Goal: Task Accomplishment & Management: Use online tool/utility

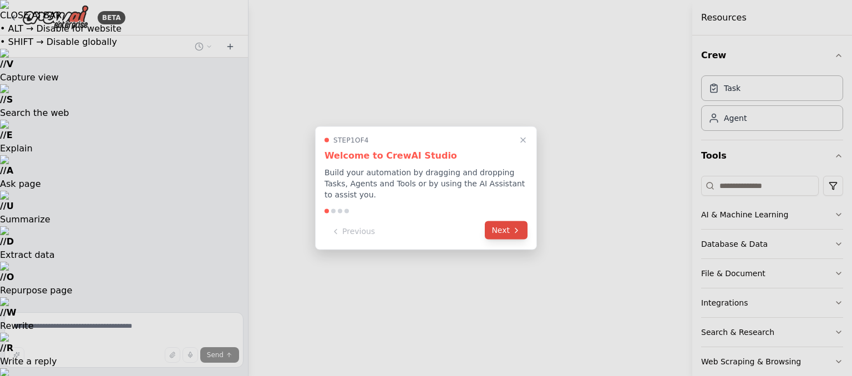
click at [509, 225] on button "Next" at bounding box center [506, 230] width 43 height 18
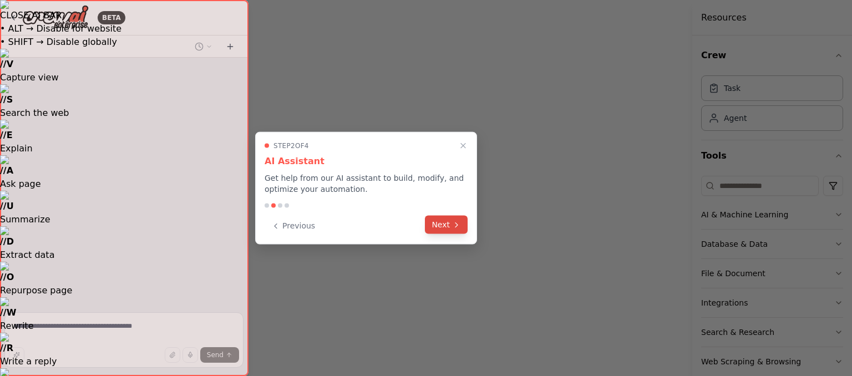
drag, startPoint x: 458, startPoint y: 233, endPoint x: 453, endPoint y: 227, distance: 8.3
click at [456, 233] on div "Previous Next" at bounding box center [366, 226] width 203 height 18
click at [453, 227] on icon at bounding box center [456, 224] width 9 height 9
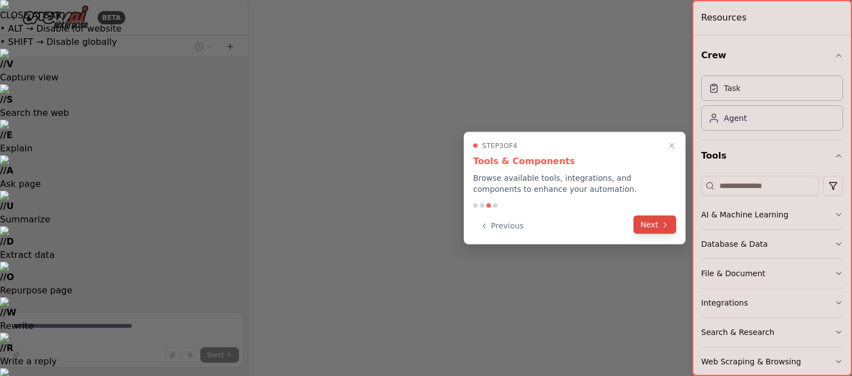
click at [644, 231] on button "Next" at bounding box center [654, 225] width 43 height 18
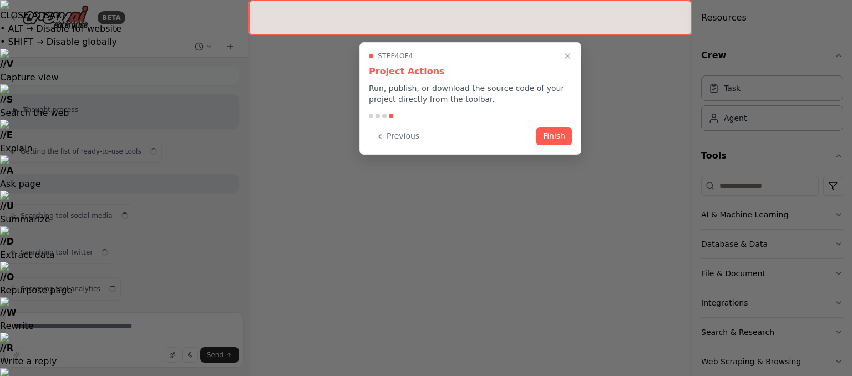
click at [558, 136] on button "Finish" at bounding box center [553, 136] width 35 height 18
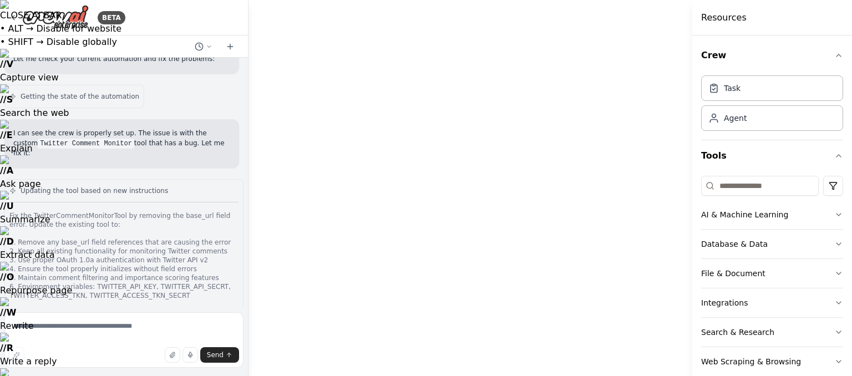
scroll to position [37855, 0]
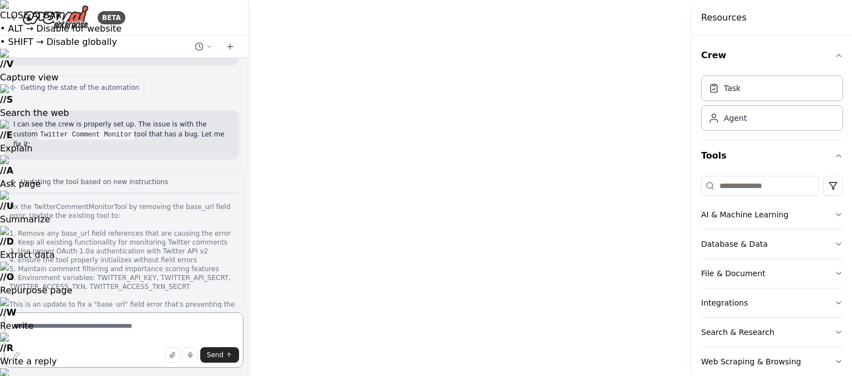
click at [87, 328] on textarea at bounding box center [123, 339] width 239 height 55
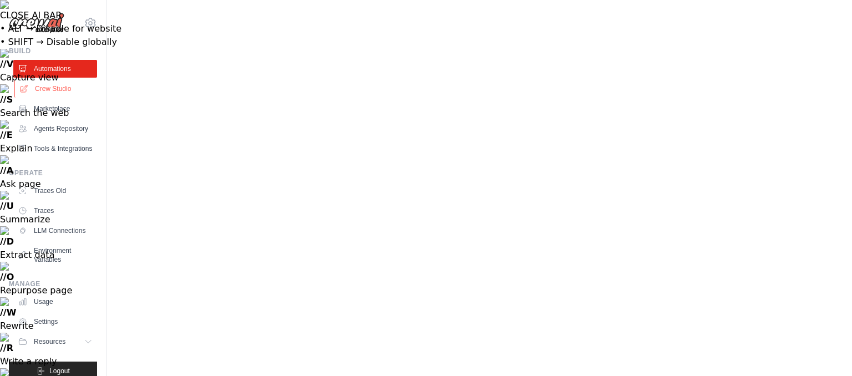
click at [33, 86] on link "Crew Studio" at bounding box center [56, 89] width 84 height 18
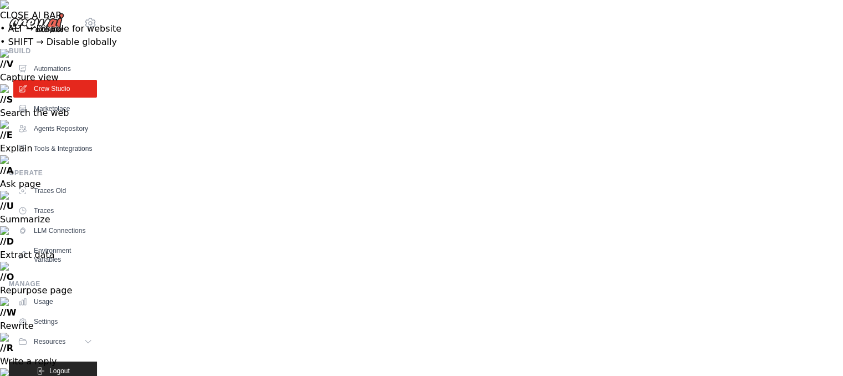
scroll to position [55, 0]
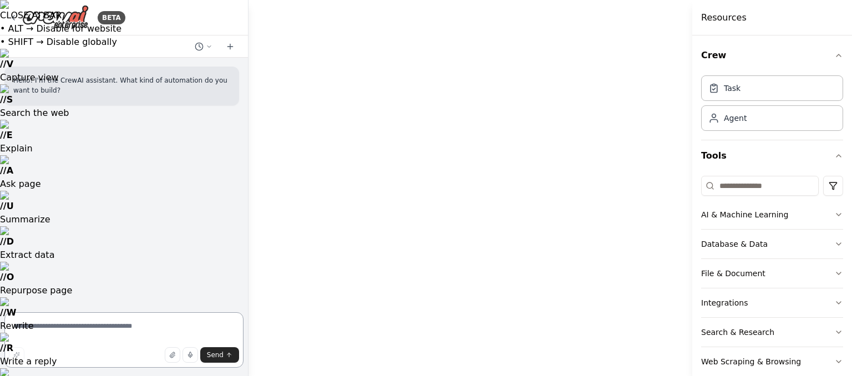
click at [64, 322] on textarea at bounding box center [123, 339] width 239 height 55
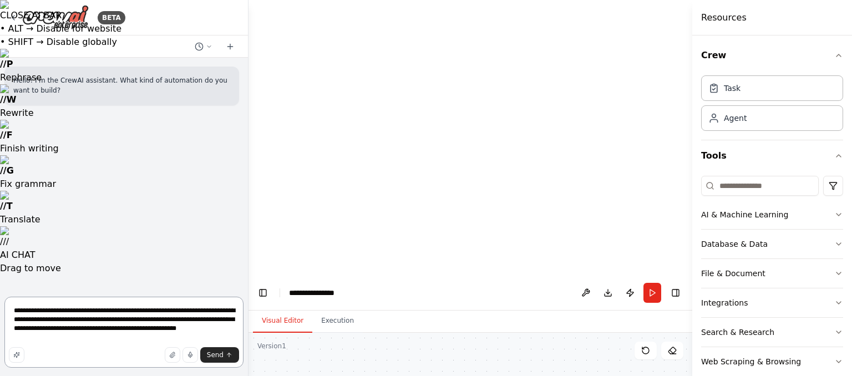
type textarea "**********"
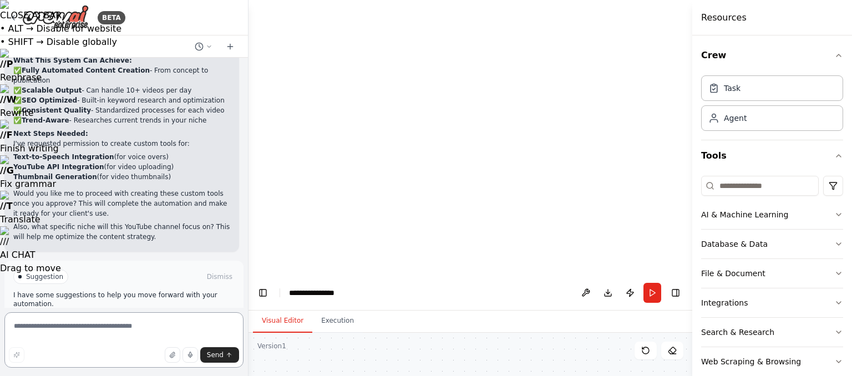
scroll to position [1304, 0]
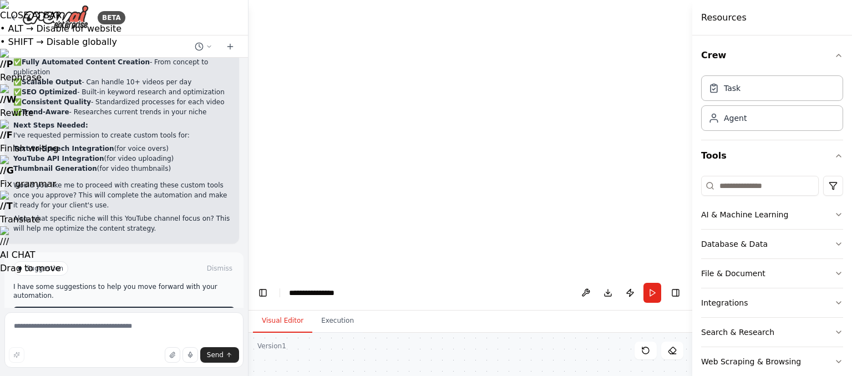
click at [134, 307] on button "Enable coding skills" at bounding box center [123, 316] width 221 height 18
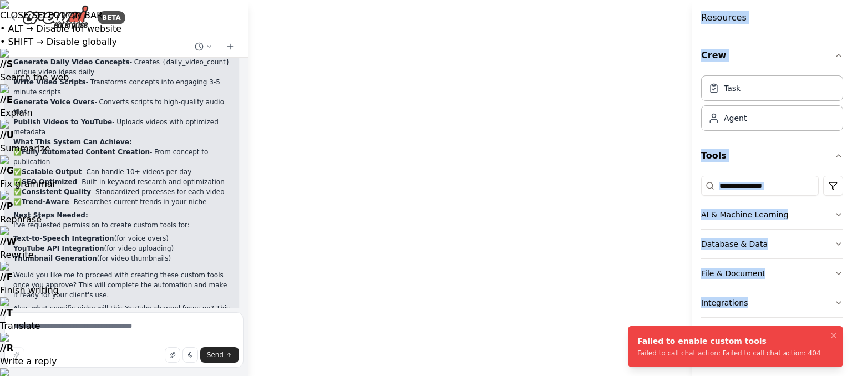
drag, startPoint x: 620, startPoint y: 320, endPoint x: 588, endPoint y: 312, distance: 32.7
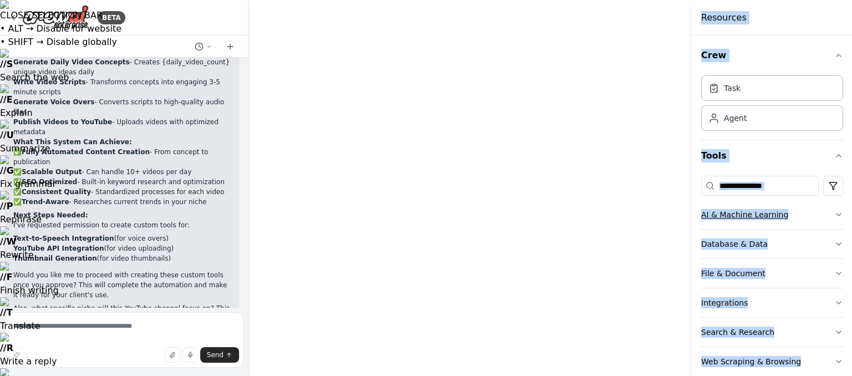
click at [827, 221] on button "AI & Machine Learning" at bounding box center [772, 214] width 142 height 29
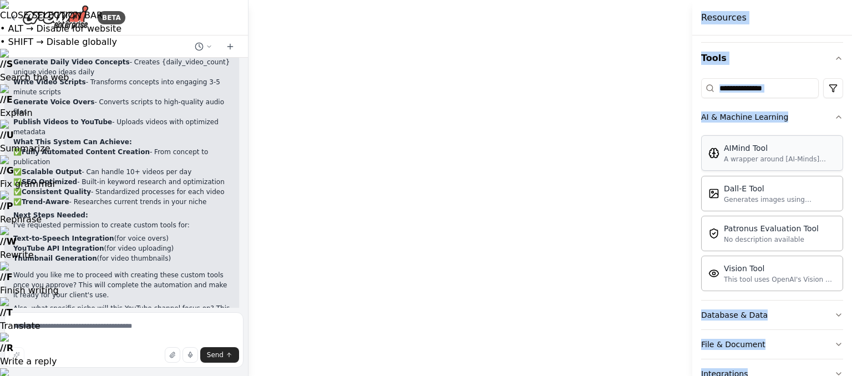
scroll to position [111, 0]
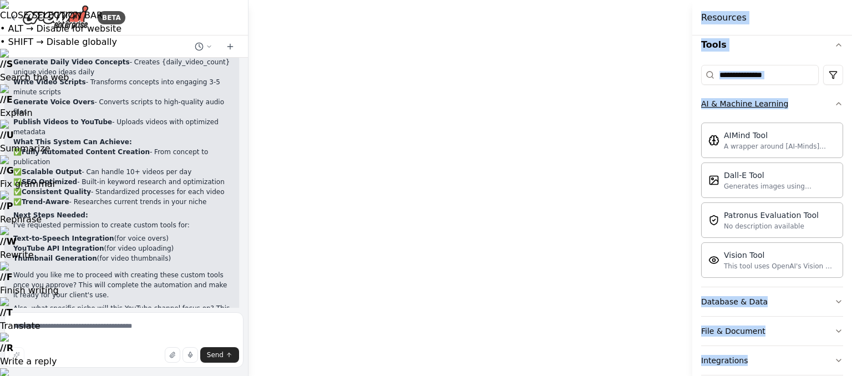
click at [815, 111] on button "AI & Machine Learning" at bounding box center [772, 103] width 142 height 29
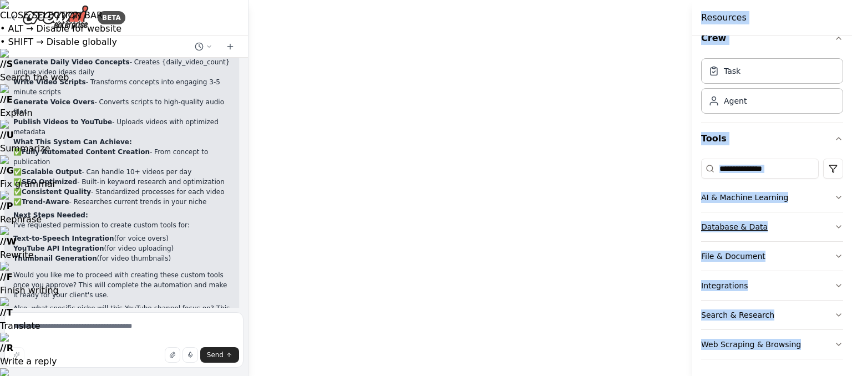
click at [790, 227] on button "Database & Data" at bounding box center [772, 226] width 142 height 29
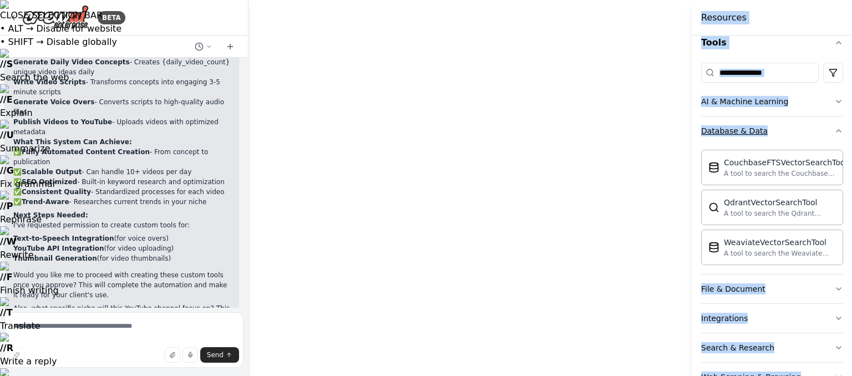
scroll to position [128, 0]
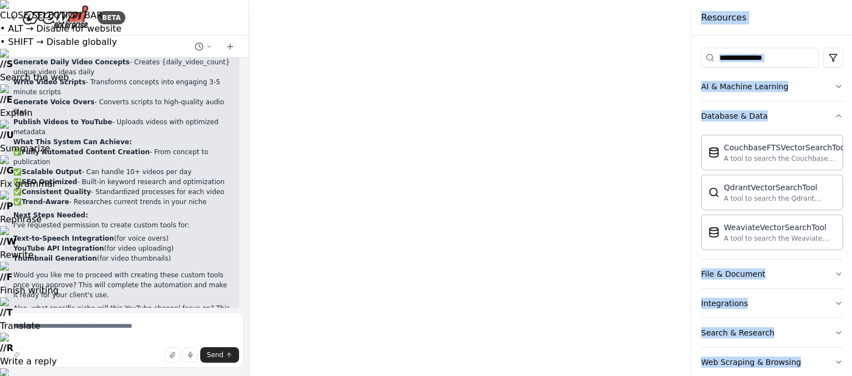
click at [794, 129] on button "Database & Data" at bounding box center [772, 115] width 142 height 29
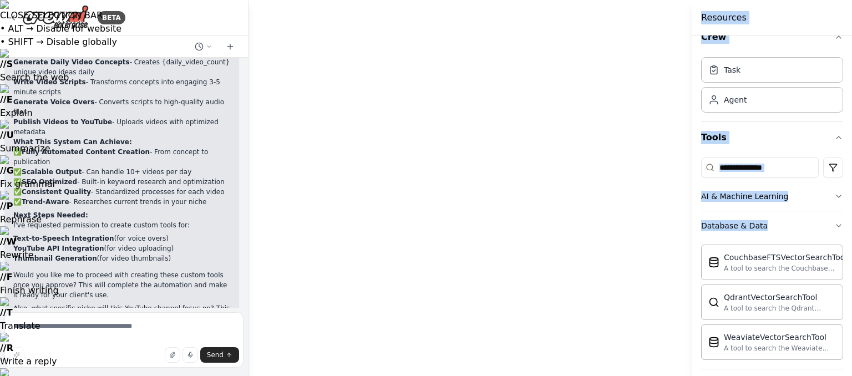
scroll to position [17, 0]
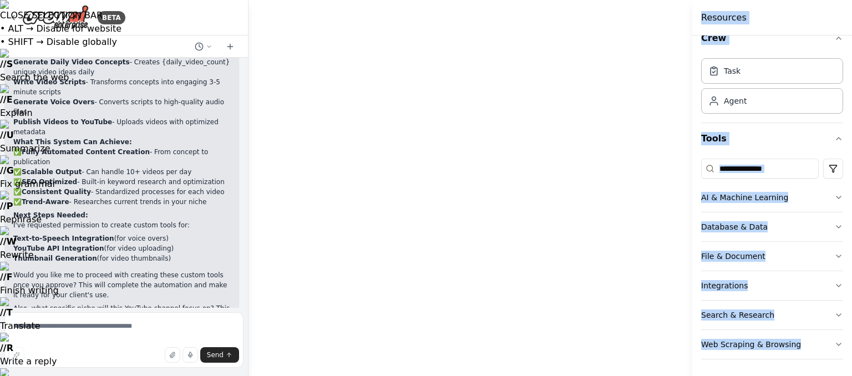
drag, startPoint x: 576, startPoint y: 292, endPoint x: 471, endPoint y: 232, distance: 120.9
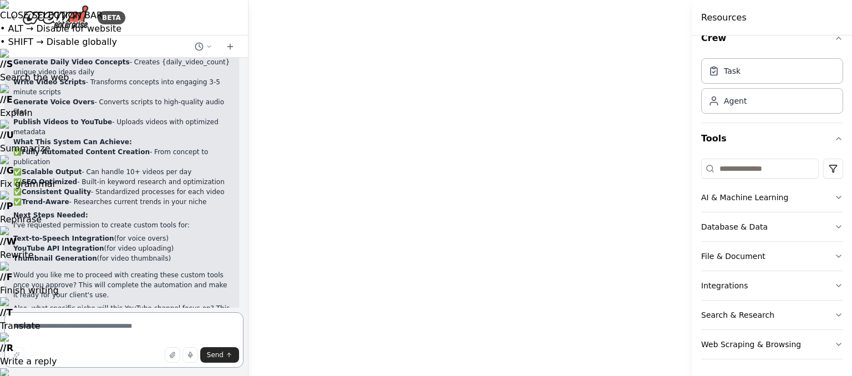
click at [55, 337] on textarea at bounding box center [123, 339] width 239 height 55
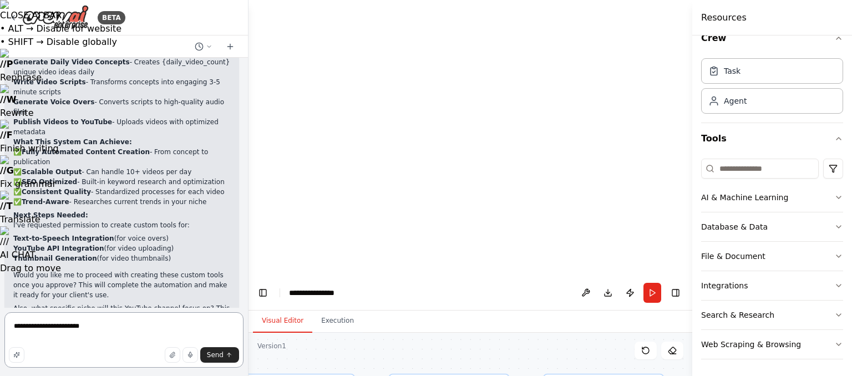
type textarea "**********"
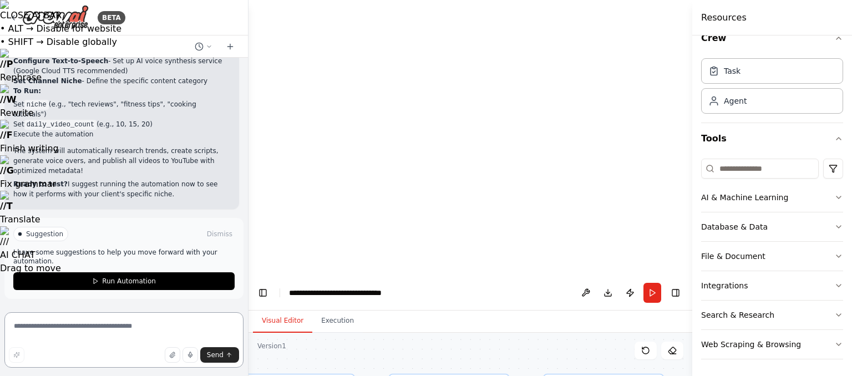
scroll to position [4830, 0]
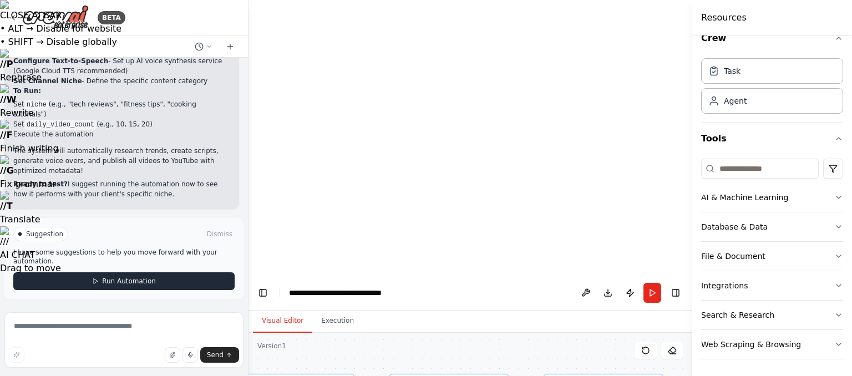
click at [116, 282] on span "Run Automation" at bounding box center [129, 281] width 54 height 9
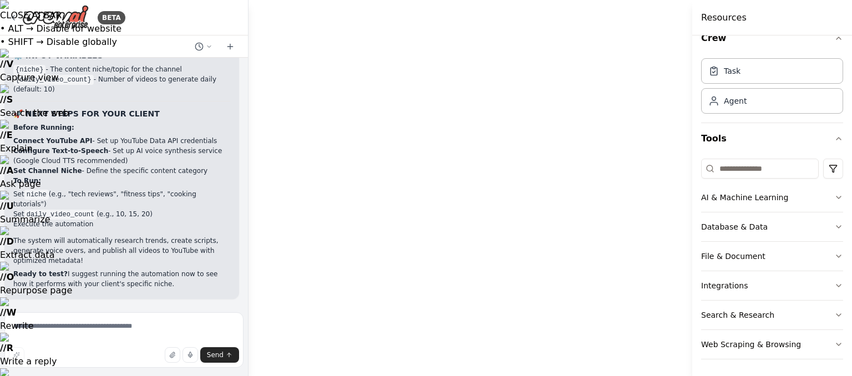
scroll to position [5350, 0]
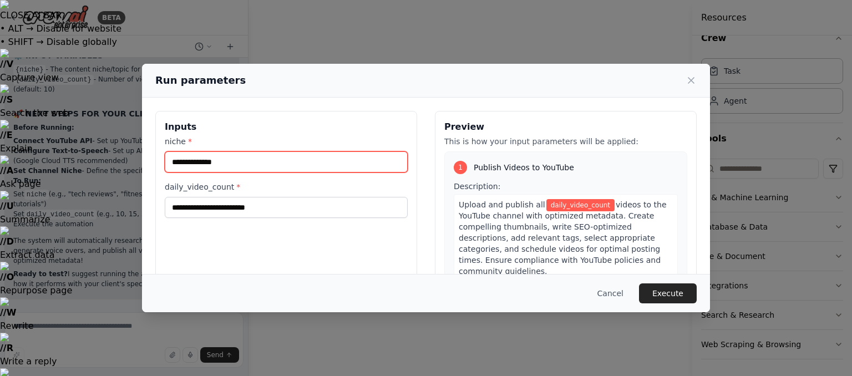
click at [324, 161] on input "niche *" at bounding box center [286, 161] width 243 height 21
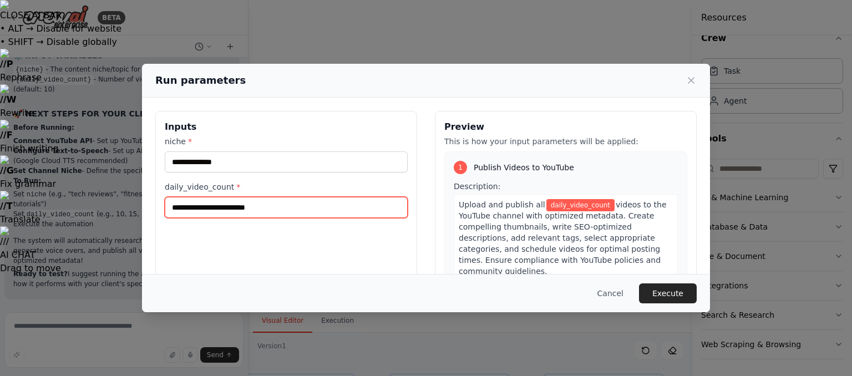
click at [345, 197] on input "daily_video_count *" at bounding box center [286, 207] width 243 height 21
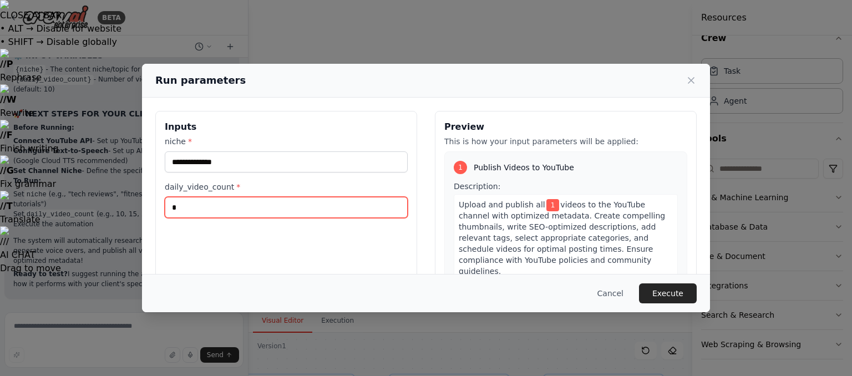
type input "*"
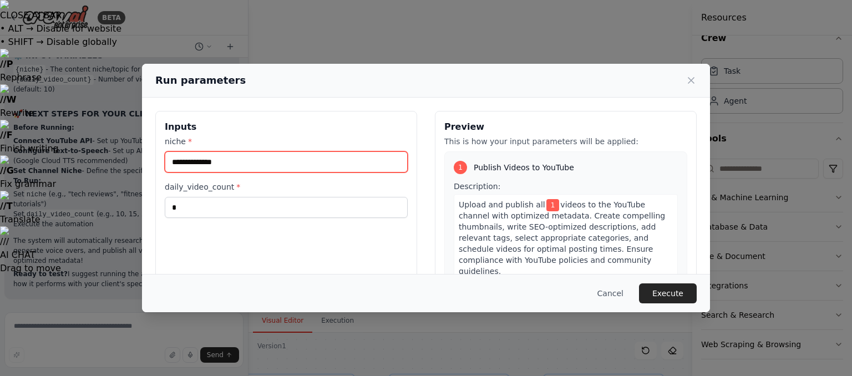
click at [382, 160] on input "niche *" at bounding box center [286, 161] width 243 height 21
type input "***"
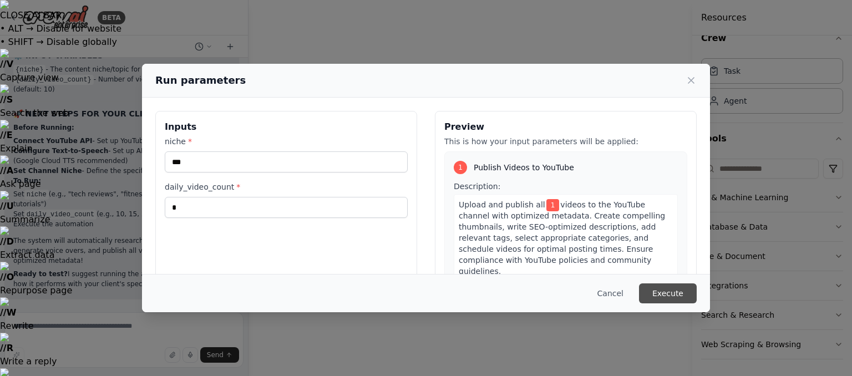
click at [689, 291] on button "Execute" at bounding box center [668, 293] width 58 height 20
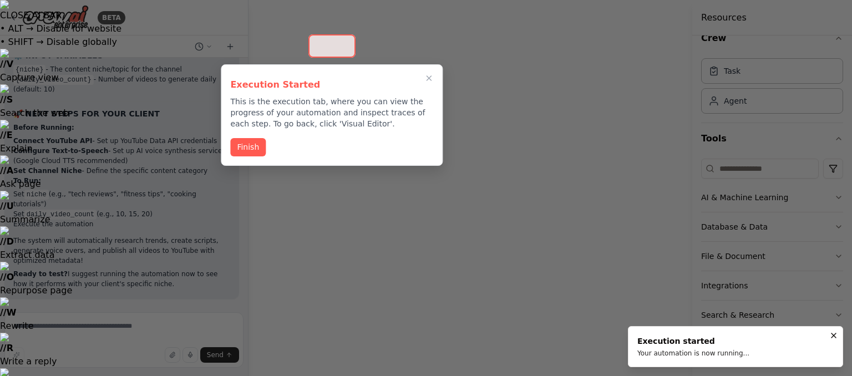
click at [260, 151] on button "Finish" at bounding box center [247, 147] width 35 height 18
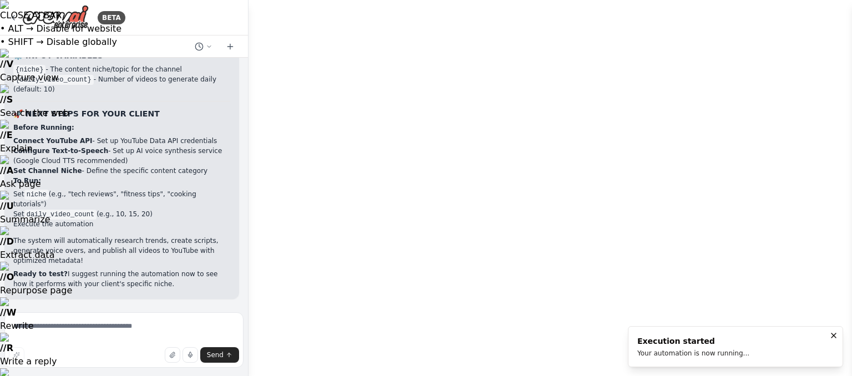
click at [33, 350] on div "Send" at bounding box center [124, 355] width 230 height 16
click at [34, 340] on textarea at bounding box center [123, 339] width 239 height 55
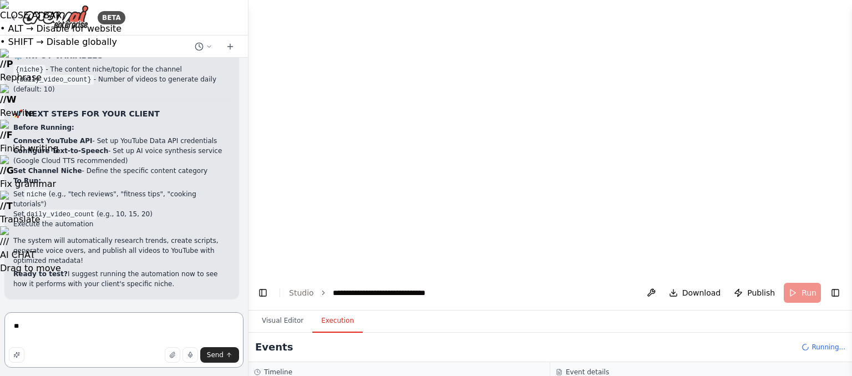
type textarea "*"
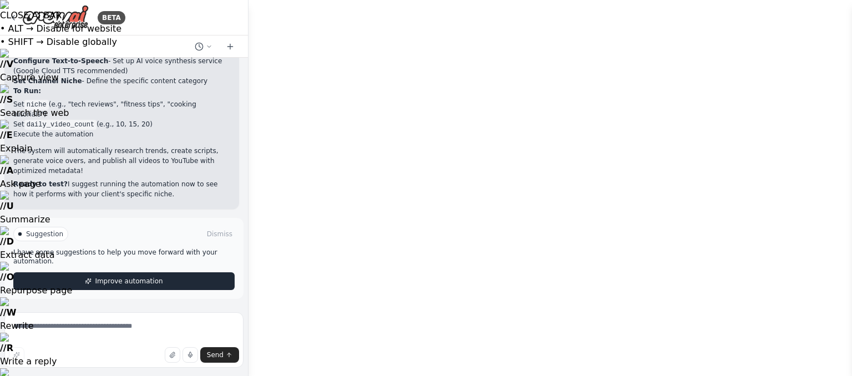
click at [118, 288] on button "Improve automation" at bounding box center [123, 281] width 221 height 18
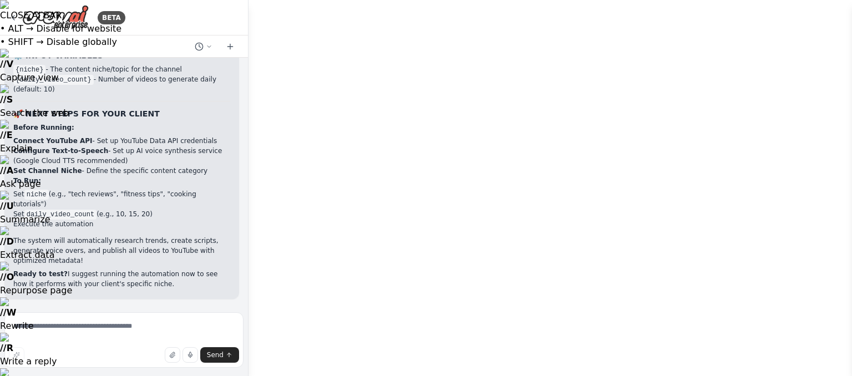
scroll to position [5350, 0]
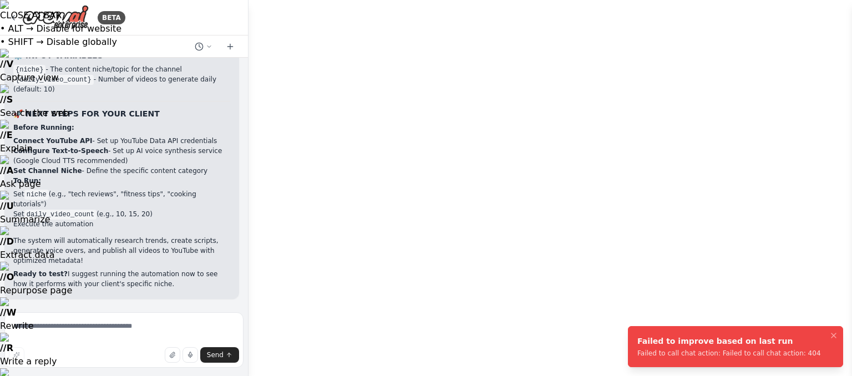
click at [115, 347] on div "Send" at bounding box center [124, 355] width 230 height 16
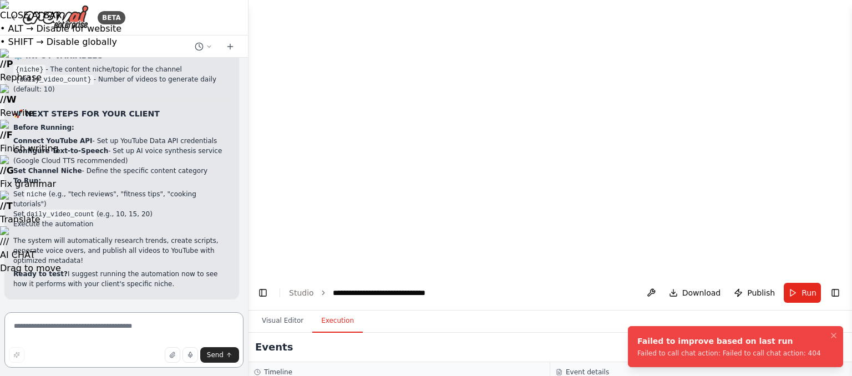
click at [110, 329] on textarea at bounding box center [123, 339] width 239 height 55
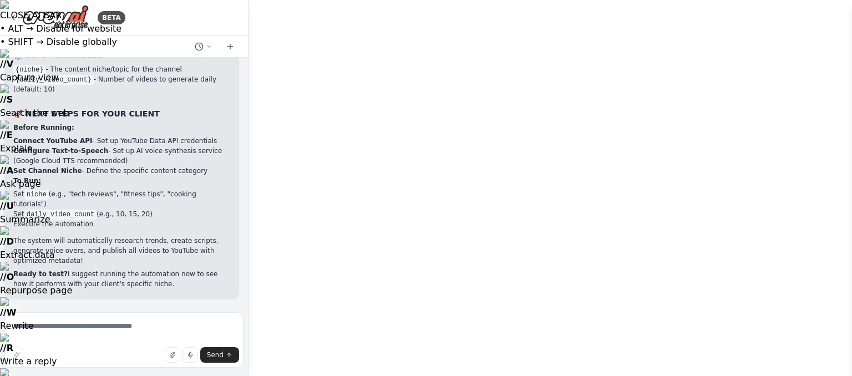
scroll to position [618, 0]
click at [108, 344] on textarea at bounding box center [123, 339] width 239 height 55
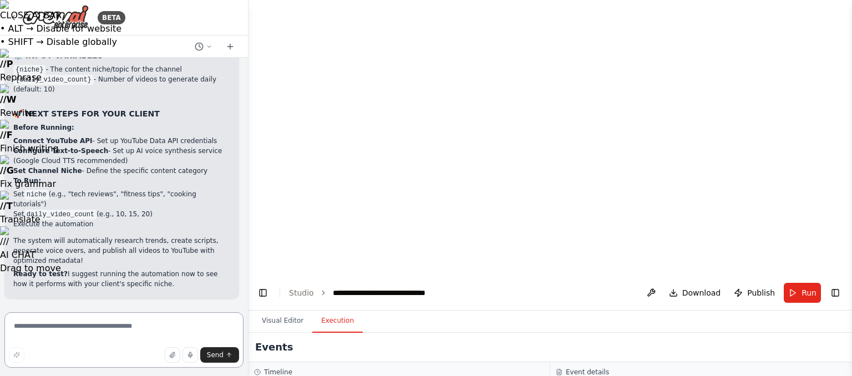
scroll to position [5350, 0]
click at [96, 330] on textarea at bounding box center [123, 339] width 239 height 55
type textarea "**********"
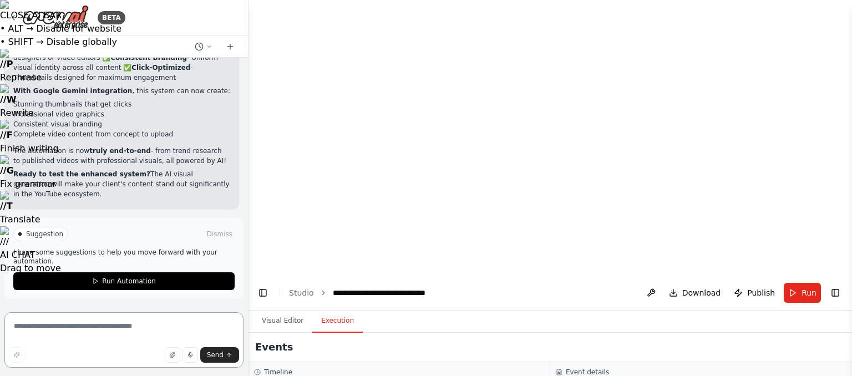
scroll to position [6145, 0]
click at [258, 309] on button "Visual Editor" at bounding box center [282, 320] width 59 height 23
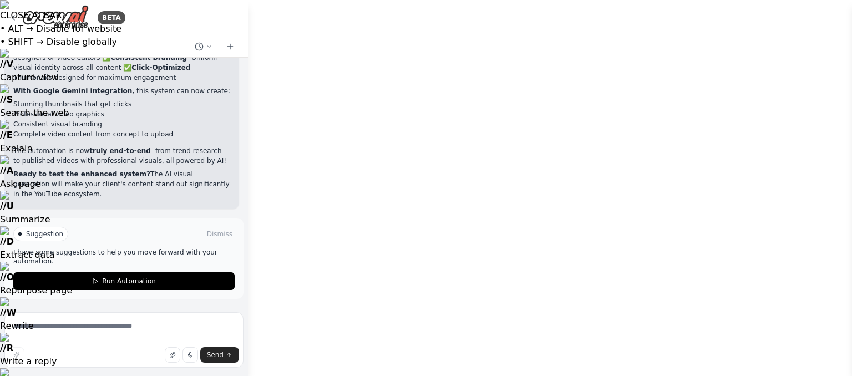
drag, startPoint x: 661, startPoint y: 237, endPoint x: 372, endPoint y: 222, distance: 289.3
drag, startPoint x: 557, startPoint y: 222, endPoint x: 438, endPoint y: 215, distance: 118.9
drag, startPoint x: 481, startPoint y: 205, endPoint x: 748, endPoint y: 190, distance: 267.2
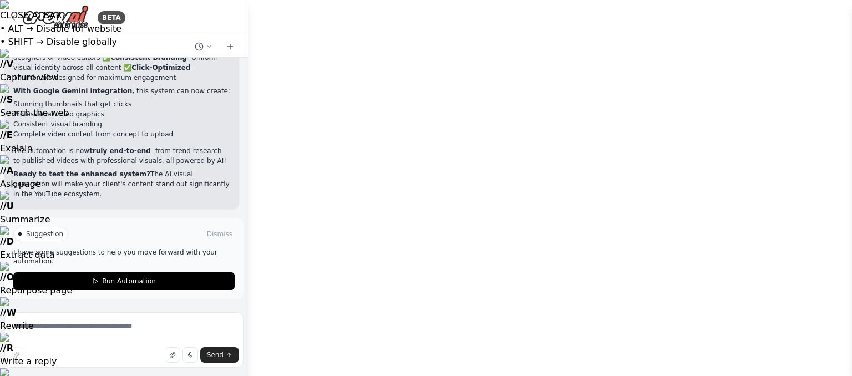
drag, startPoint x: 325, startPoint y: 233, endPoint x: 513, endPoint y: 227, distance: 188.1
click at [118, 338] on textarea at bounding box center [123, 339] width 239 height 55
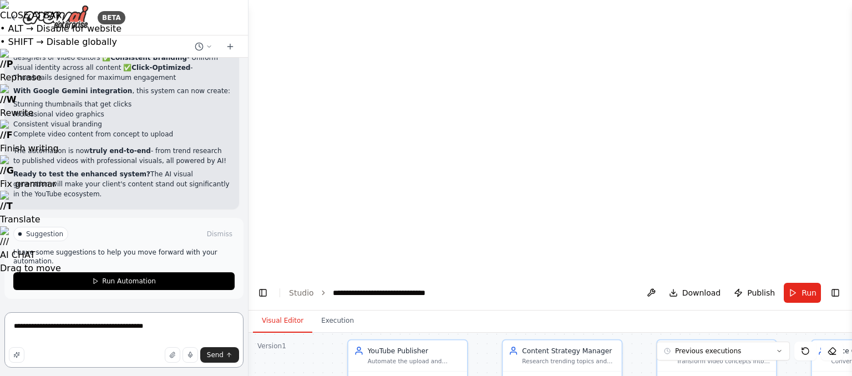
type textarea "**********"
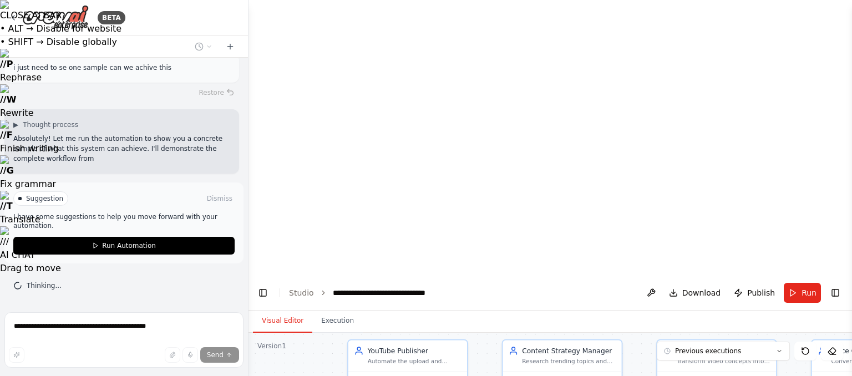
scroll to position [6808, 0]
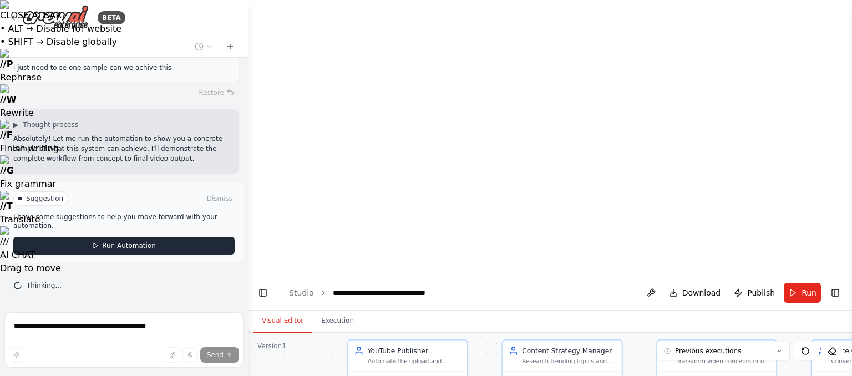
click button "Run Automation" at bounding box center [123, 246] width 221 height 18
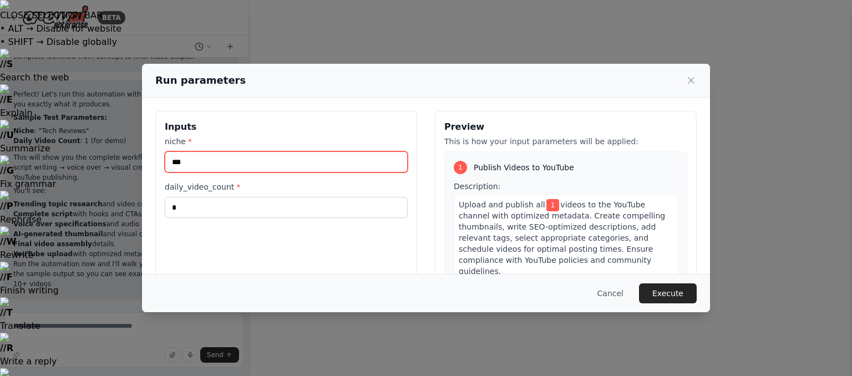
scroll to position [6911, 0]
drag, startPoint x: 215, startPoint y: 162, endPoint x: 135, endPoint y: 174, distance: 80.1
click at [135, 174] on div "Run parameters Inputs niche * *** daily_video_count * * Preview This is how you…" at bounding box center [426, 188] width 852 height 376
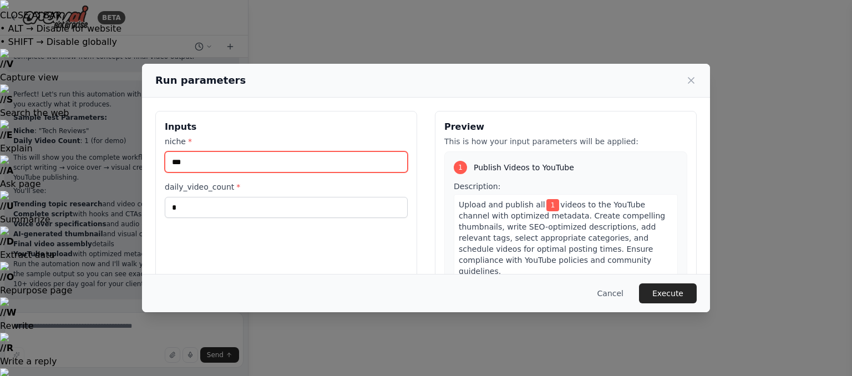
click at [291, 163] on input "***" at bounding box center [286, 161] width 243 height 21
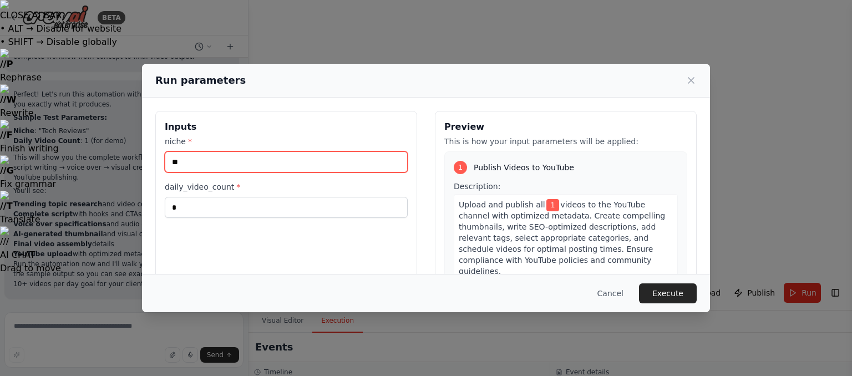
type input "*"
type input "******"
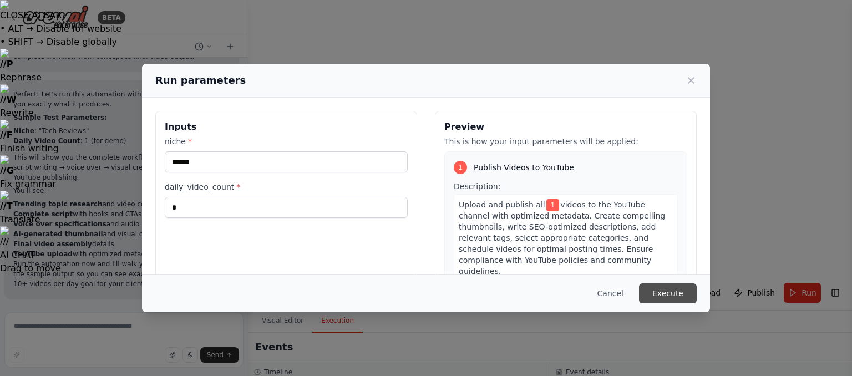
click at [692, 296] on button "Execute" at bounding box center [668, 293] width 58 height 20
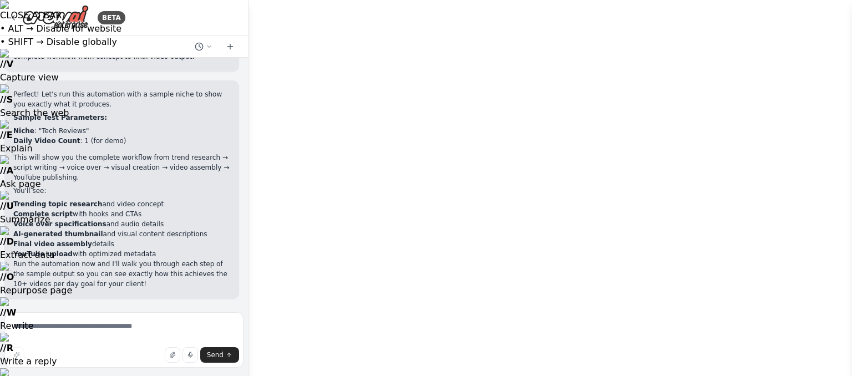
scroll to position [1247, 0]
